Goal: Information Seeking & Learning: Learn about a topic

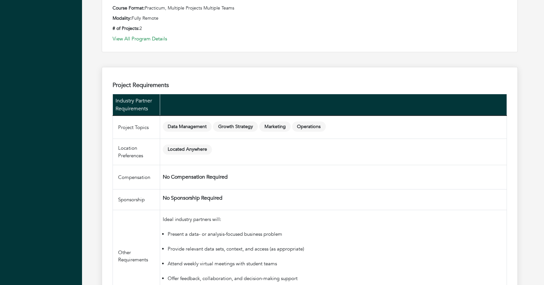
scroll to position [593, 0]
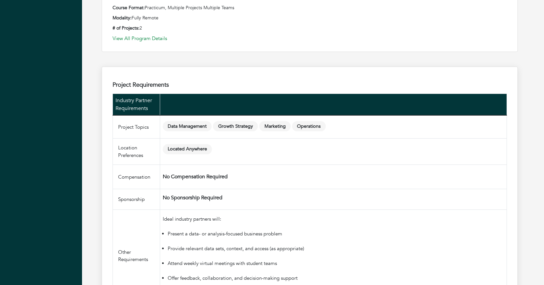
click at [275, 125] on span "Marketing" at bounding box center [274, 126] width 31 height 10
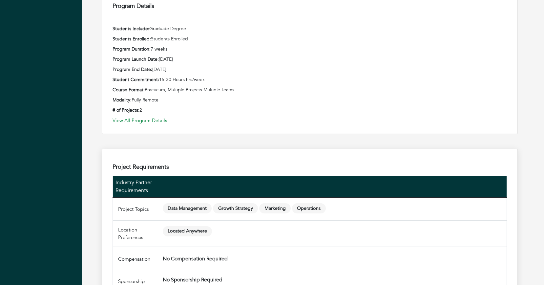
scroll to position [0, 0]
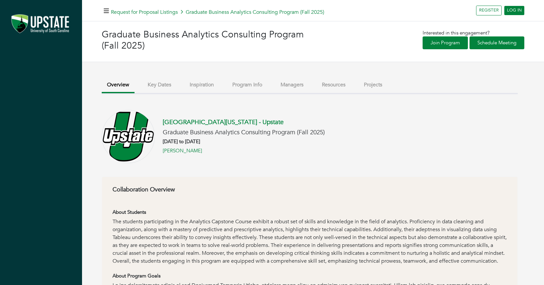
click at [153, 83] on button "Key Dates" at bounding box center [159, 85] width 34 height 14
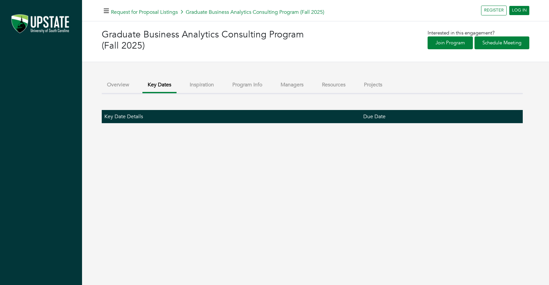
click at [196, 85] on button "Inspiration" at bounding box center [201, 85] width 35 height 14
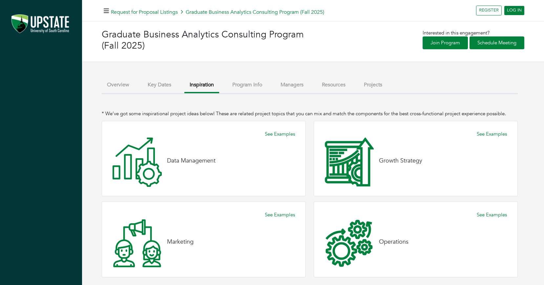
click at [39, 22] on img at bounding box center [41, 24] width 69 height 26
